Goal: Task Accomplishment & Management: Manage account settings

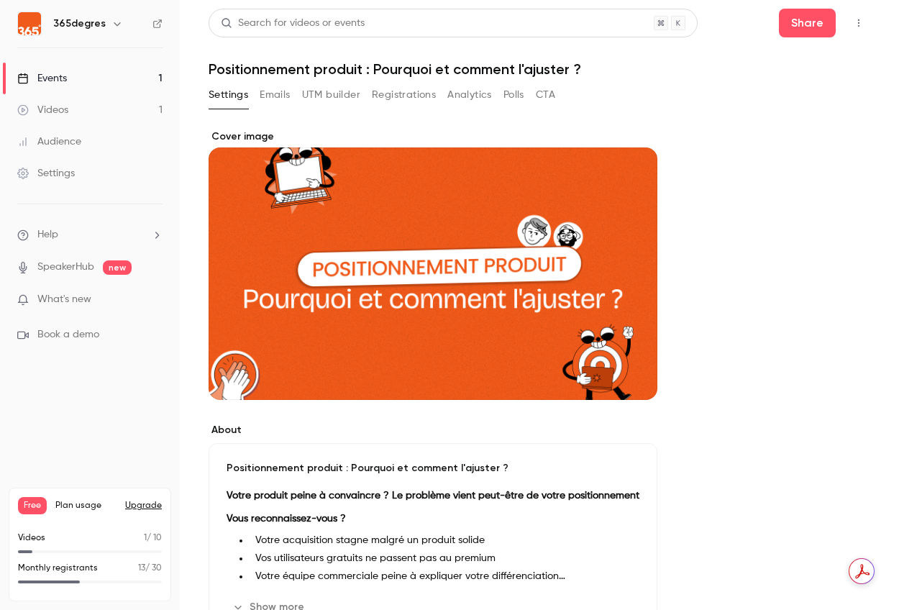
click at [860, 24] on icon "button" at bounding box center [859, 23] width 12 height 10
click at [765, 95] on div "Enter Studio" at bounding box center [803, 97] width 109 height 14
click at [63, 116] on div "Videos" at bounding box center [42, 110] width 51 height 14
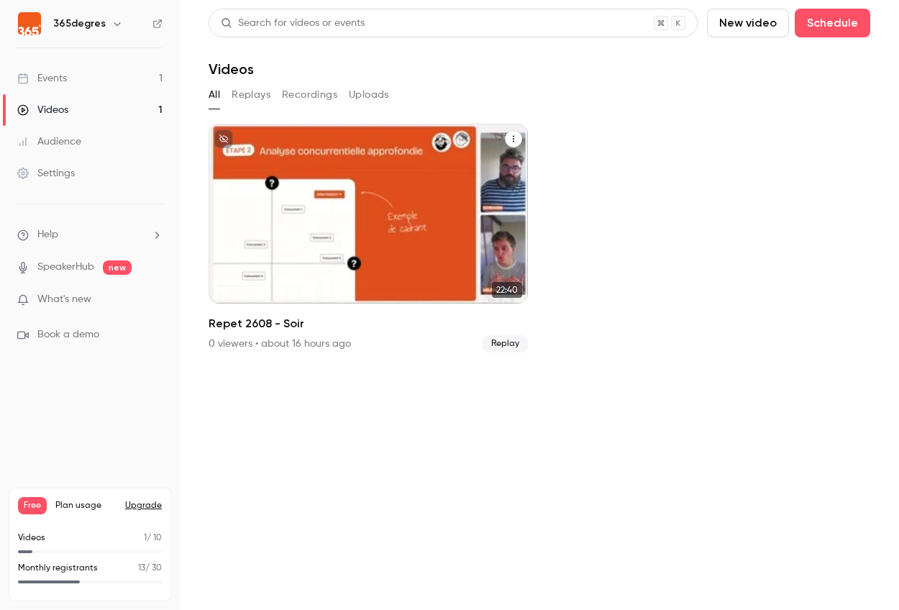
click at [363, 148] on div "365degres [DATE]" at bounding box center [368, 153] width 276 height 16
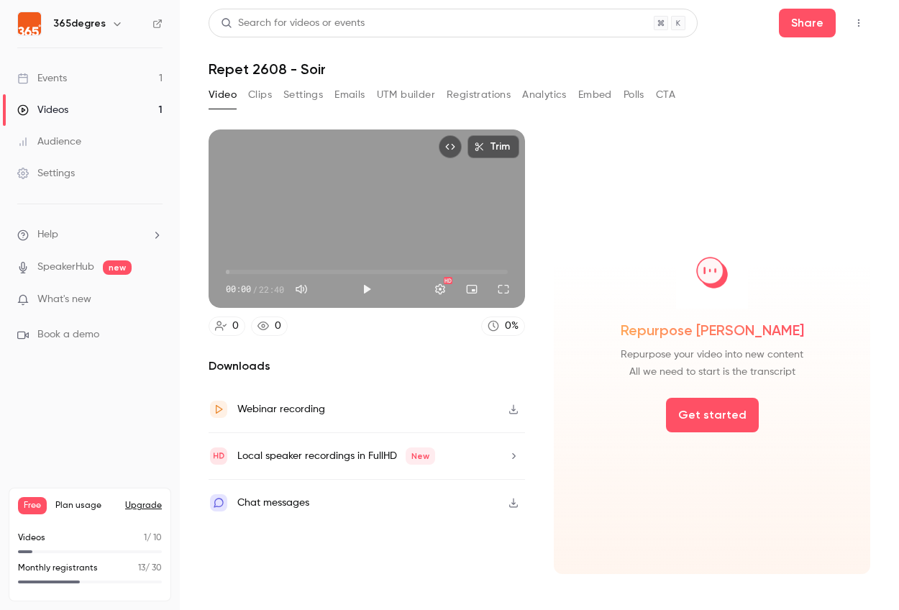
click at [855, 12] on button "Top Bar Actions" at bounding box center [858, 23] width 23 height 23
click at [898, 106] on div at bounding box center [449, 305] width 899 height 610
click at [863, 29] on button "Top Bar Actions" at bounding box center [858, 23] width 23 height 23
click at [783, 139] on div "Delete" at bounding box center [803, 134] width 112 height 14
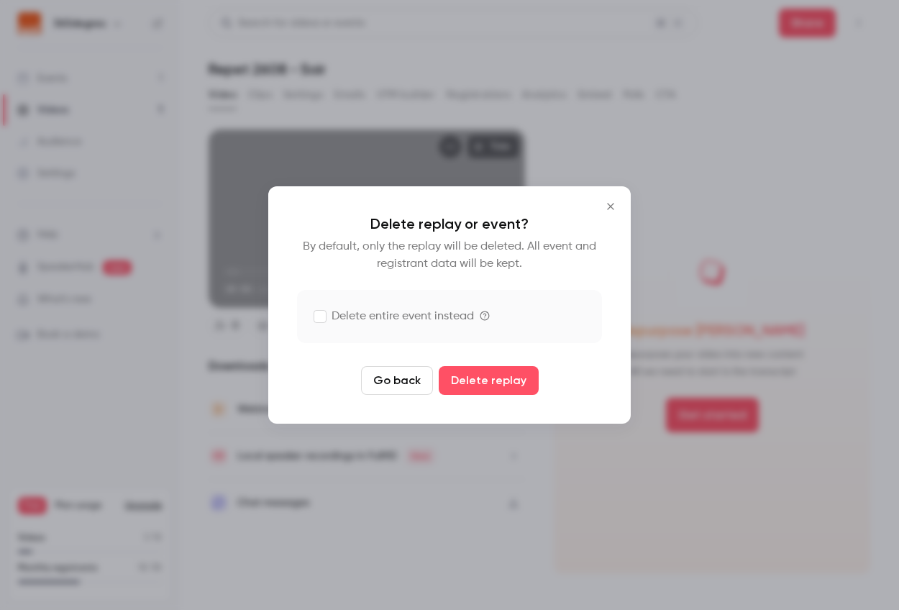
click at [376, 311] on label "Delete entire event instead" at bounding box center [394, 316] width 160 height 17
click at [476, 378] on button "Delete replay and event" at bounding box center [489, 380] width 160 height 29
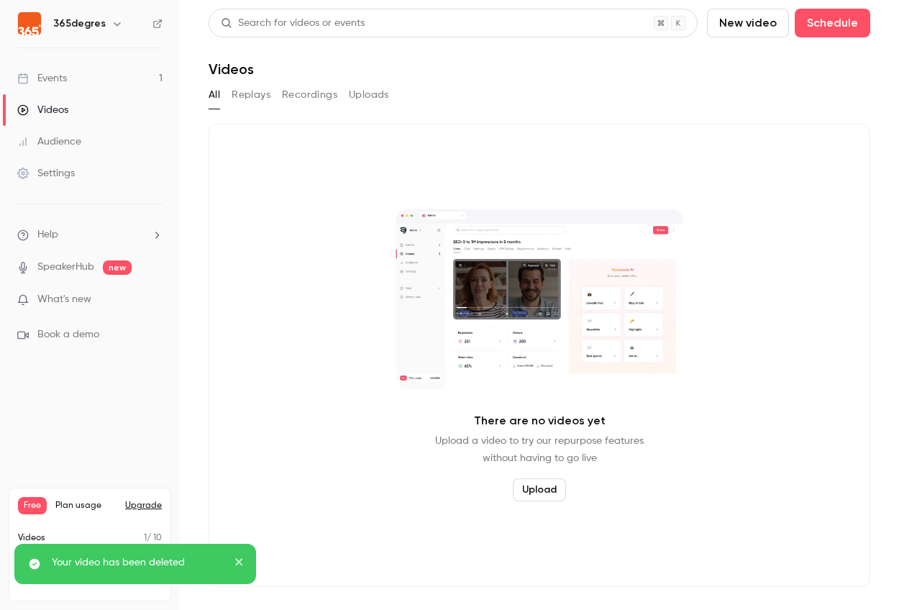
click at [50, 73] on div "Events" at bounding box center [42, 78] width 50 height 14
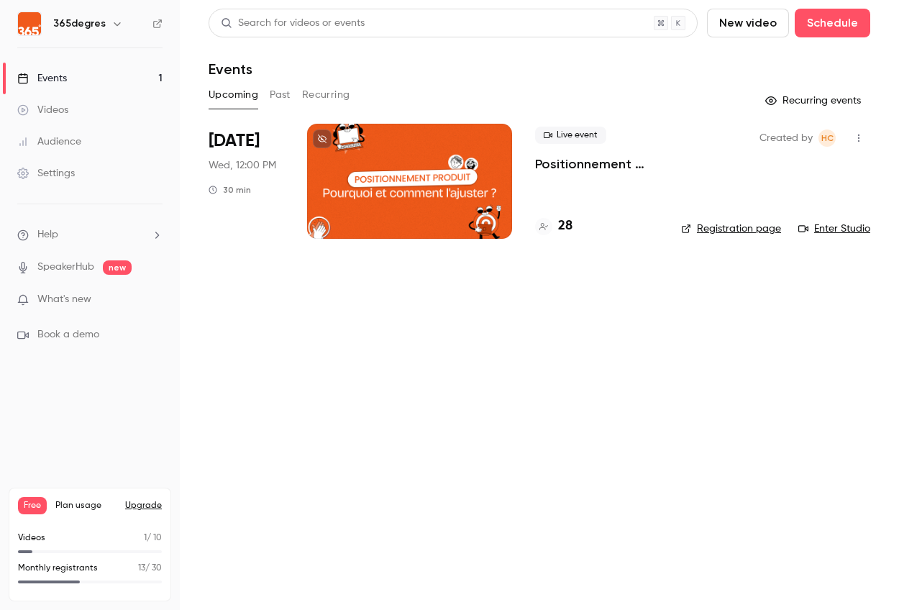
click at [567, 229] on h4 "28" at bounding box center [565, 226] width 14 height 19
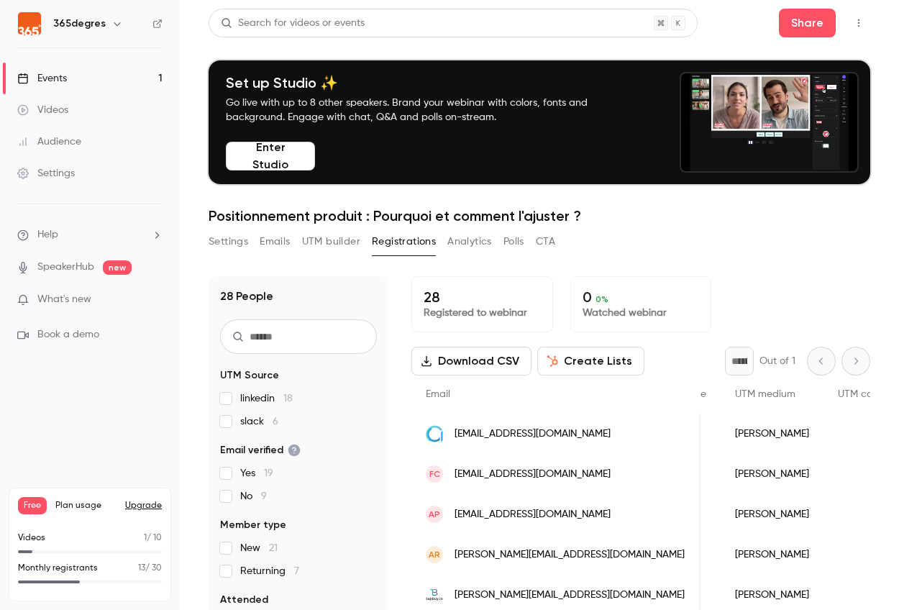
scroll to position [0, 814]
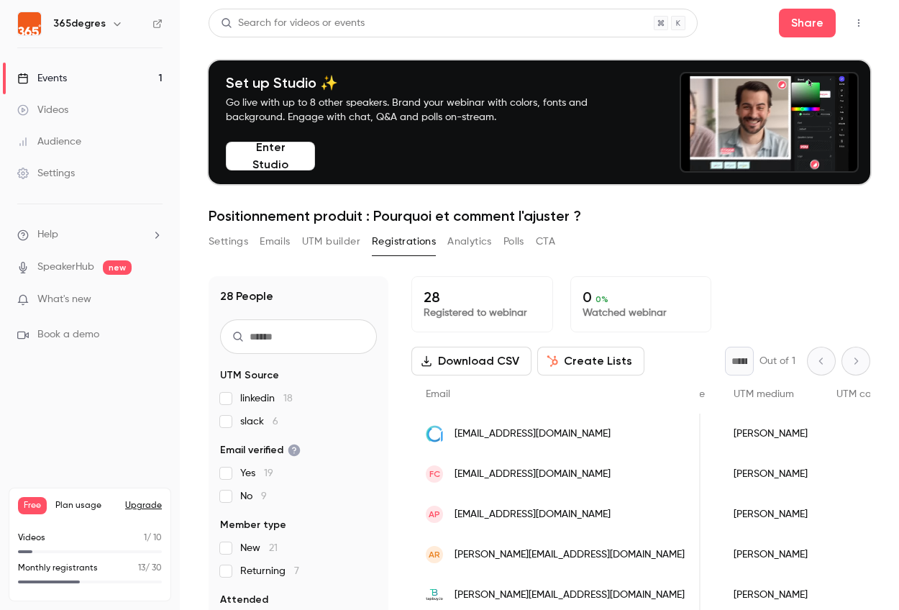
click at [64, 83] on div "Events" at bounding box center [42, 78] width 50 height 14
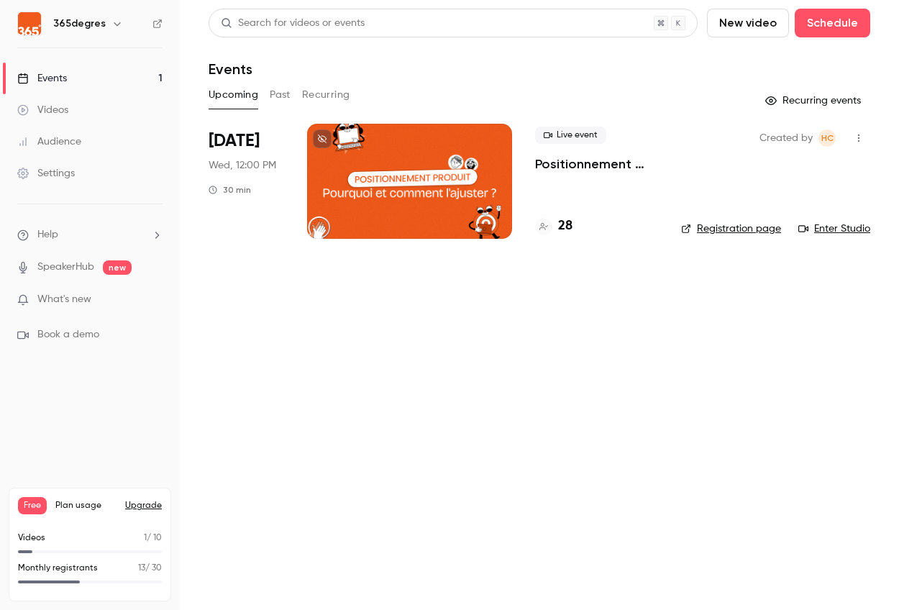
click at [394, 176] on div at bounding box center [409, 181] width 205 height 115
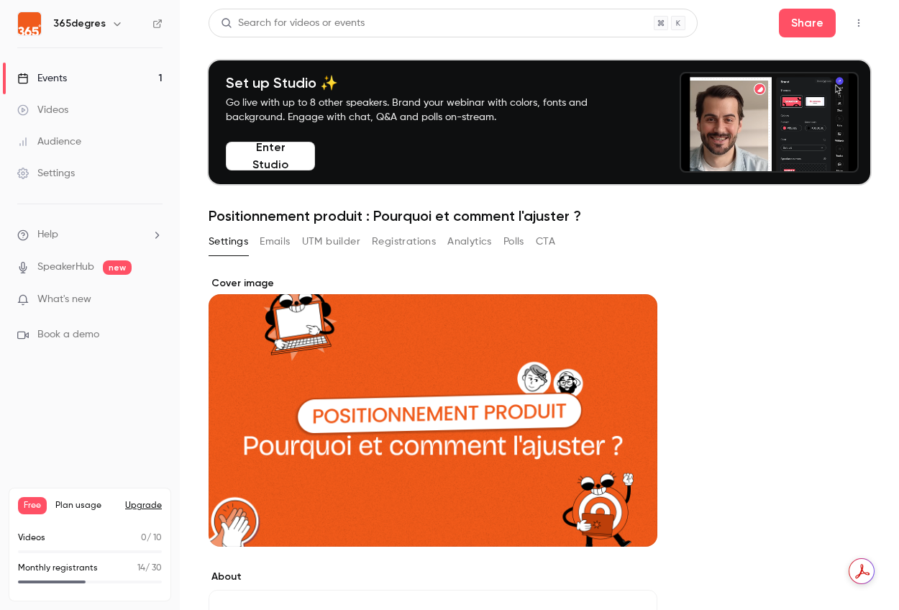
click at [865, 32] on button "button" at bounding box center [858, 23] width 23 height 23
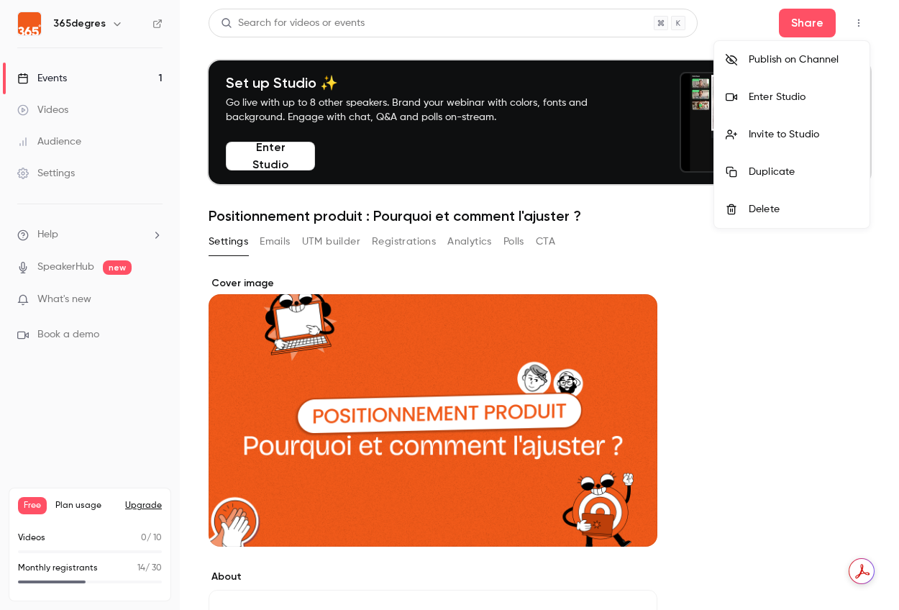
click at [789, 99] on div "Enter Studio" at bounding box center [803, 97] width 109 height 14
